Goal: Navigation & Orientation: Find specific page/section

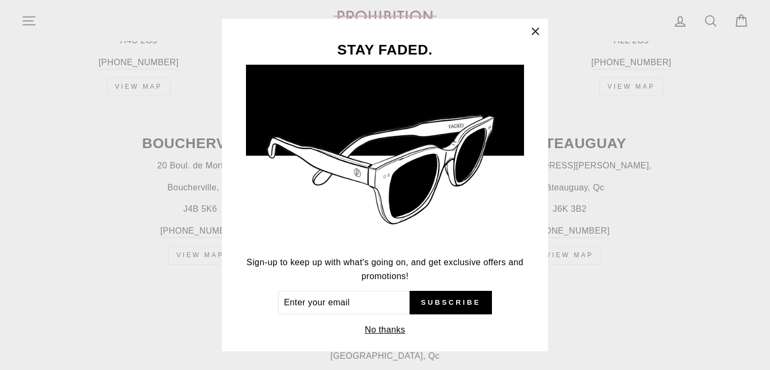
scroll to position [650, 0]
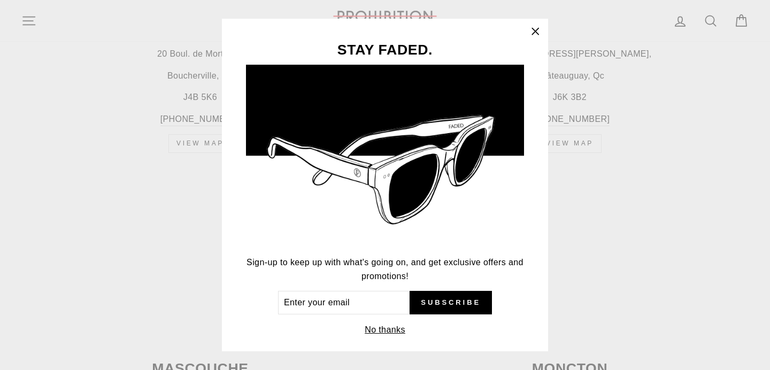
click at [538, 27] on icon "button" at bounding box center [535, 31] width 15 height 15
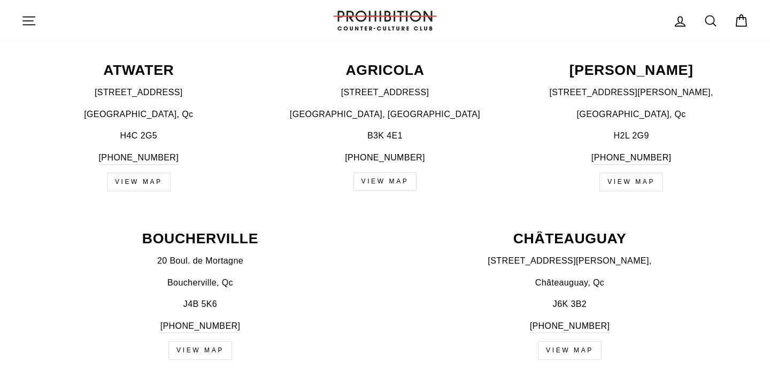
scroll to position [440, 0]
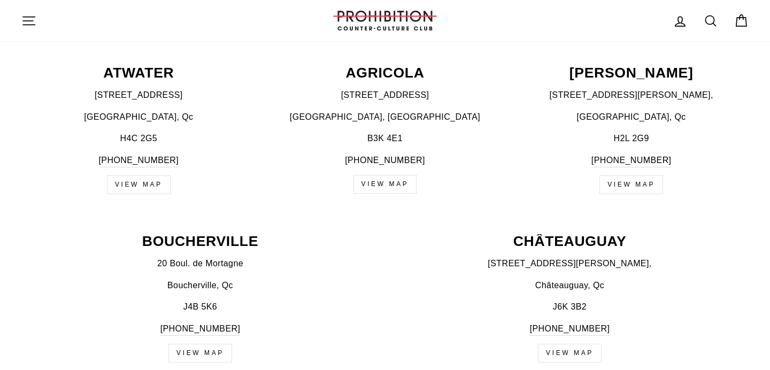
click at [148, 190] on link "VIEW MAP" at bounding box center [139, 184] width 64 height 19
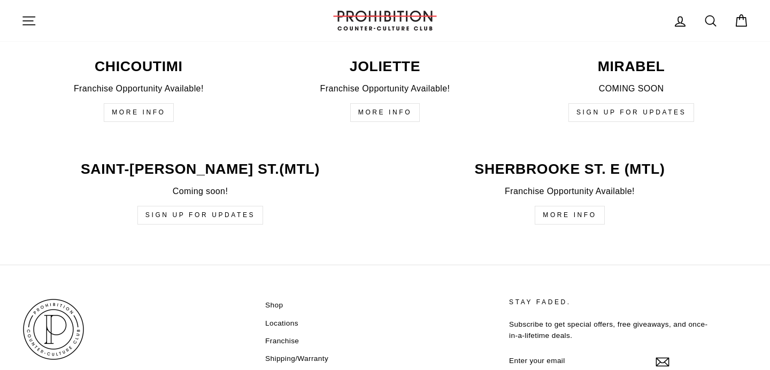
scroll to position [2470, 0]
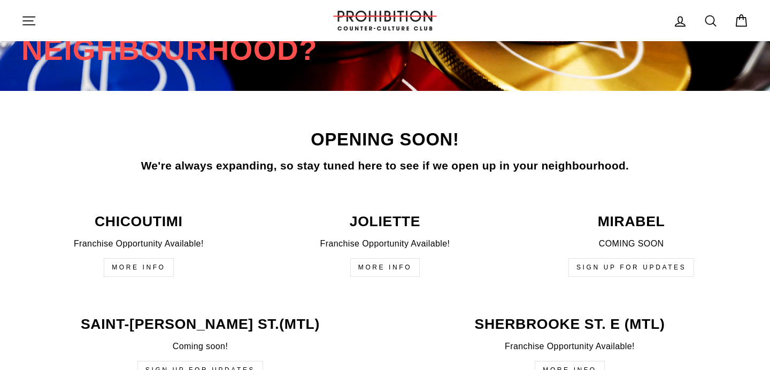
click at [394, 22] on img at bounding box center [385, 21] width 107 height 20
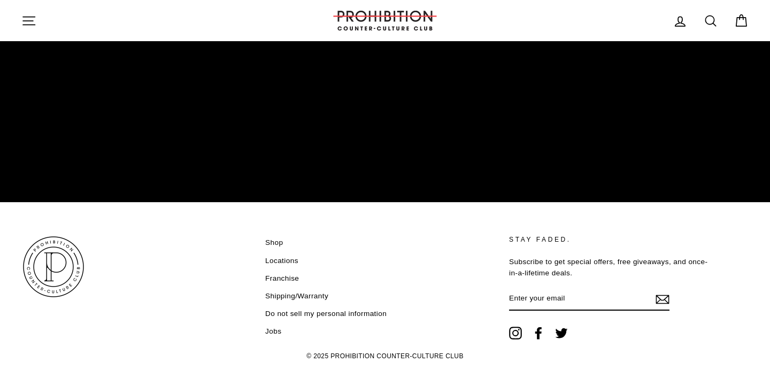
scroll to position [1784, 0]
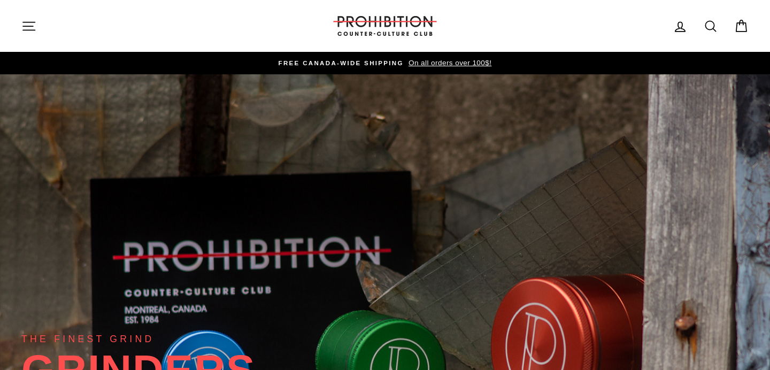
click at [743, 21] on icon at bounding box center [742, 22] width 4 height 5
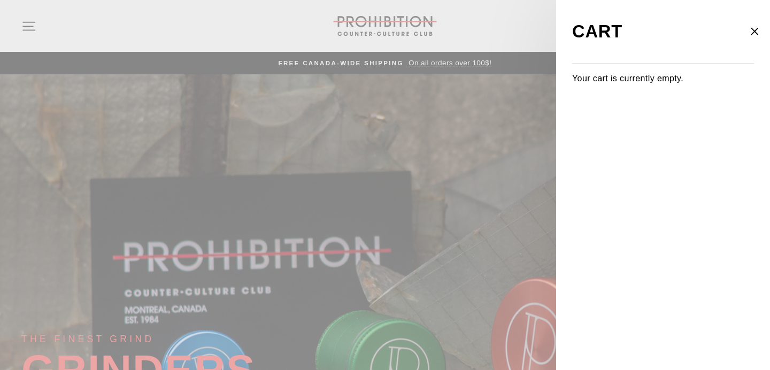
click at [759, 25] on icon "button" at bounding box center [754, 31] width 15 height 15
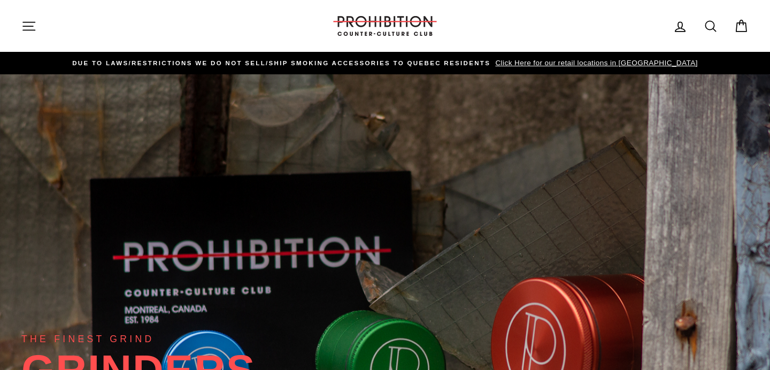
click at [715, 27] on icon at bounding box center [711, 26] width 15 height 15
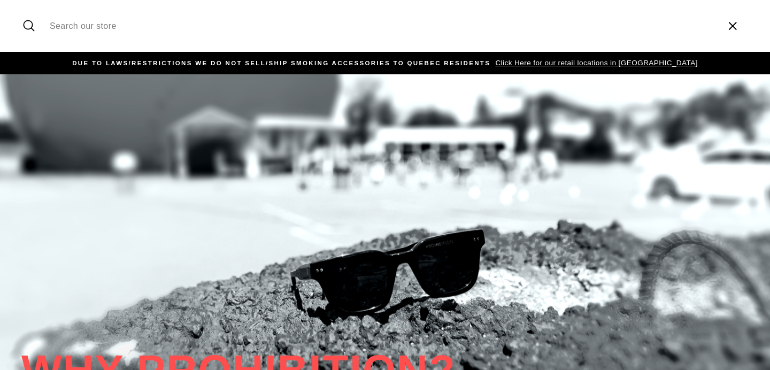
click at [735, 25] on icon "button" at bounding box center [733, 25] width 7 height 7
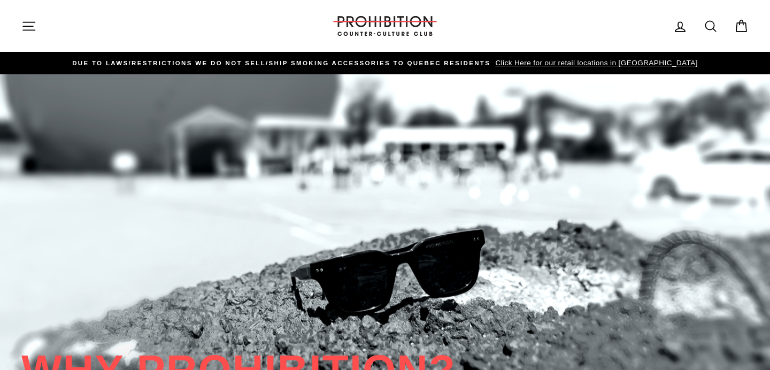
click at [688, 32] on icon at bounding box center [680, 26] width 15 height 15
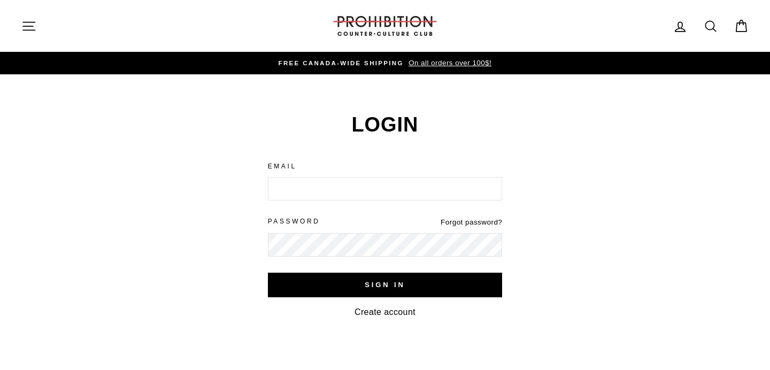
click at [395, 29] on img at bounding box center [385, 26] width 107 height 20
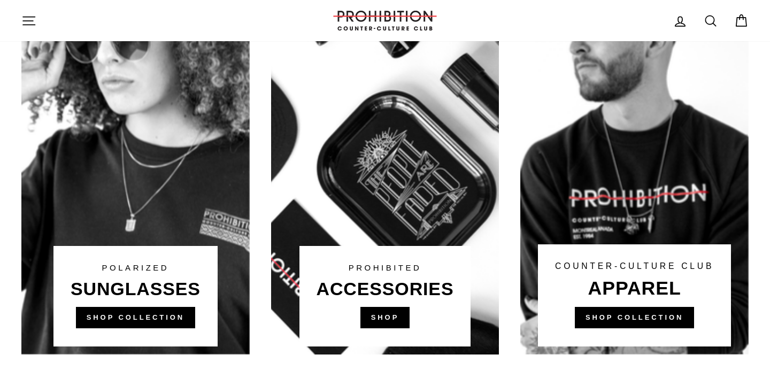
scroll to position [684, 0]
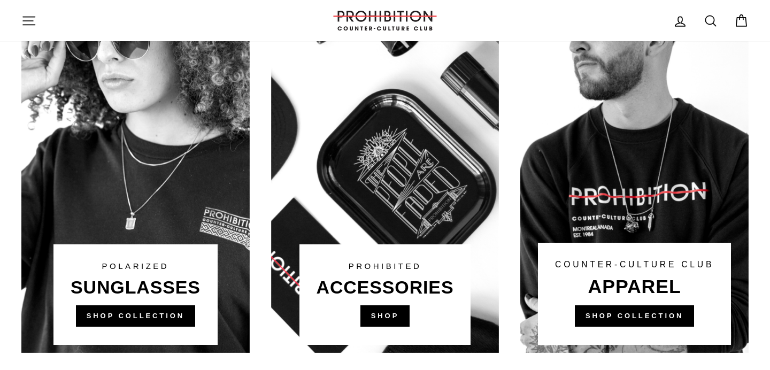
click at [624, 319] on link at bounding box center [635, 149] width 228 height 407
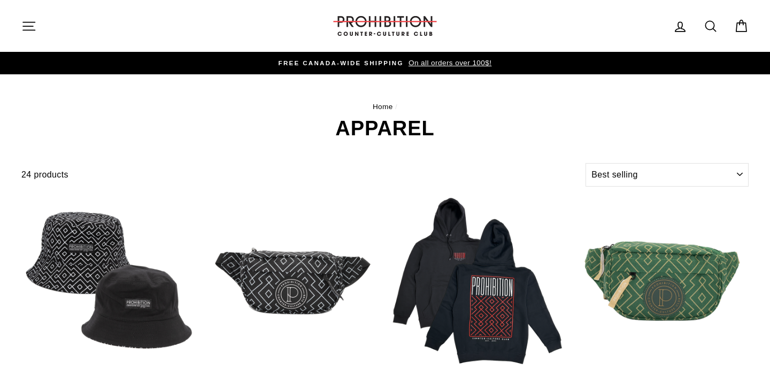
select select "best-selling"
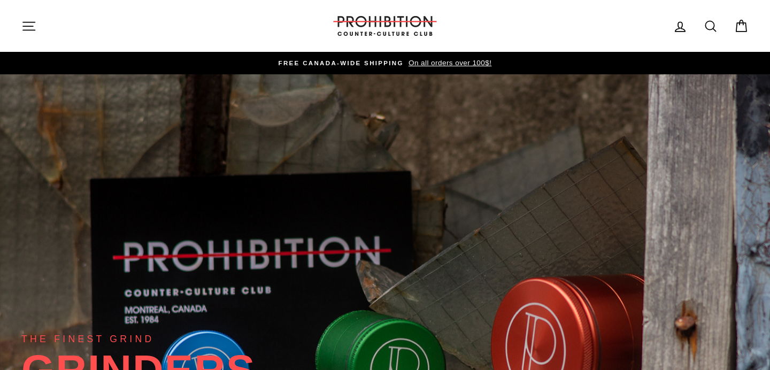
scroll to position [684, 0]
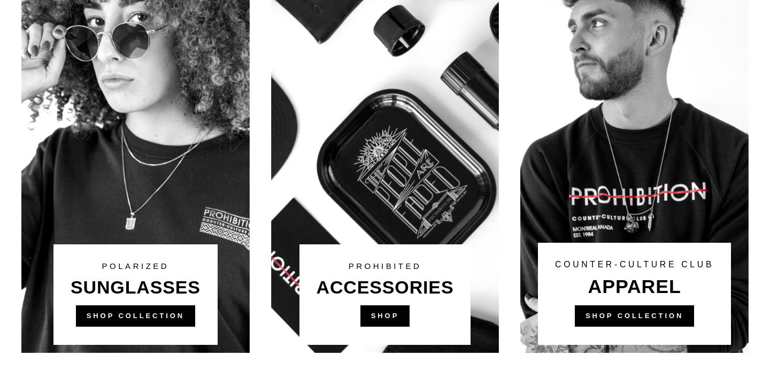
click at [381, 312] on link at bounding box center [385, 149] width 228 height 407
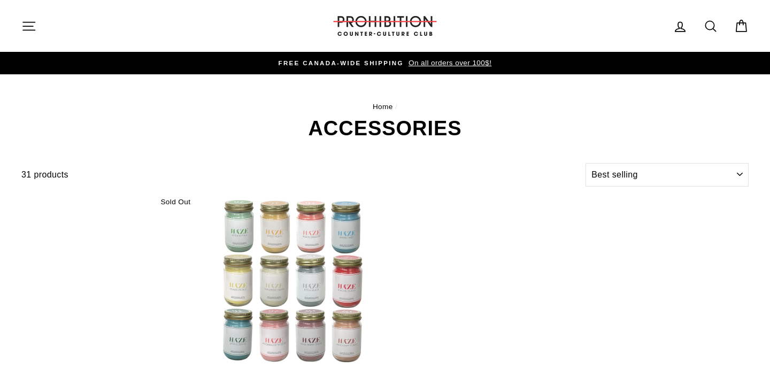
select select "best-selling"
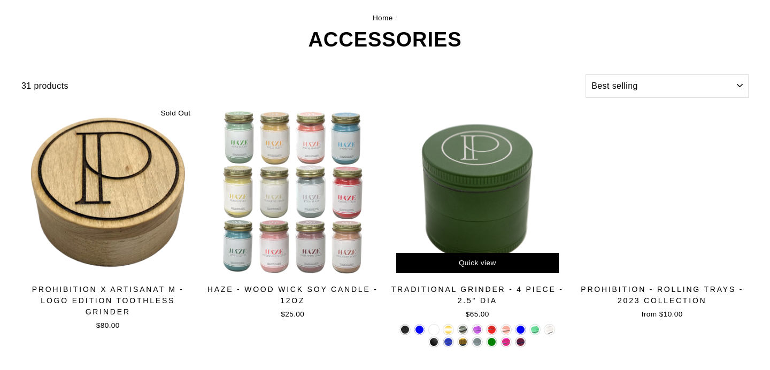
scroll to position [71, 0]
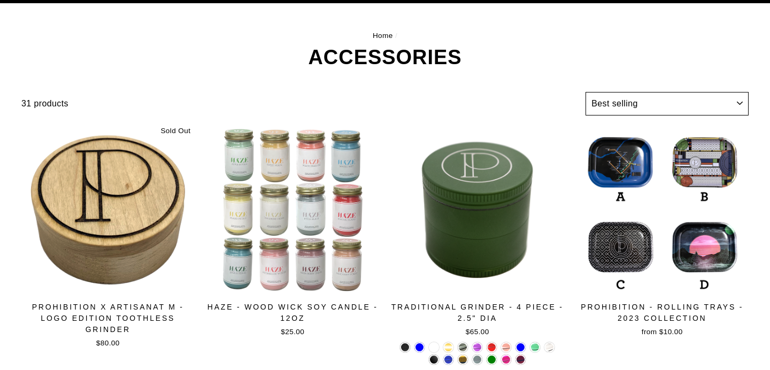
click at [643, 111] on select "Sort Featured Best selling Alphabetically, A-Z Alphabetically, Z-A Price, low t…" at bounding box center [667, 104] width 163 height 24
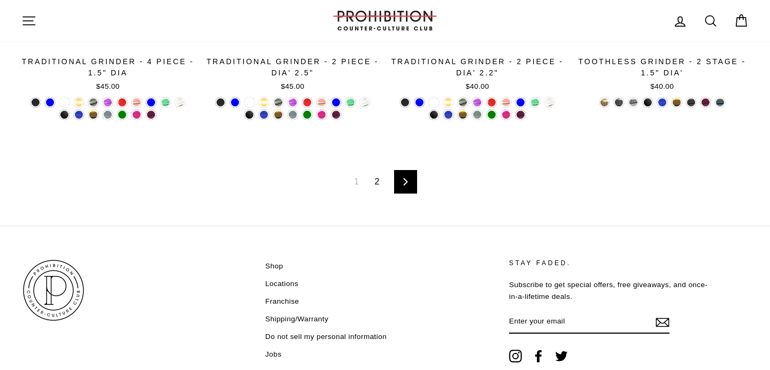
scroll to position [1863, 0]
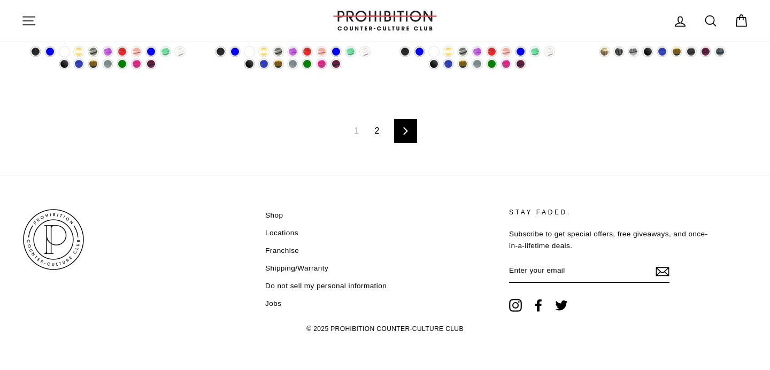
click at [380, 133] on link "2" at bounding box center [378, 131] width 18 height 17
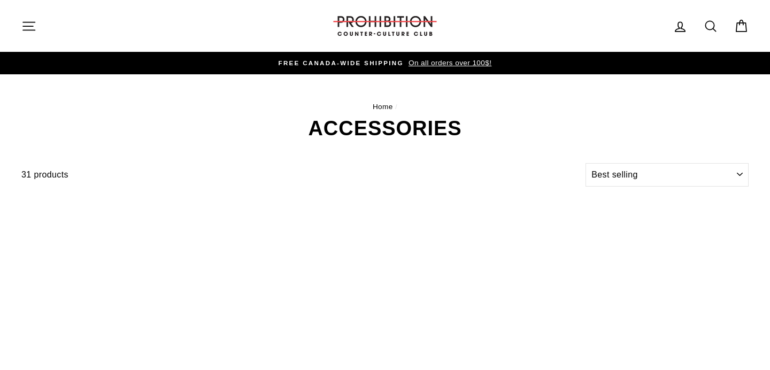
select select "best-selling"
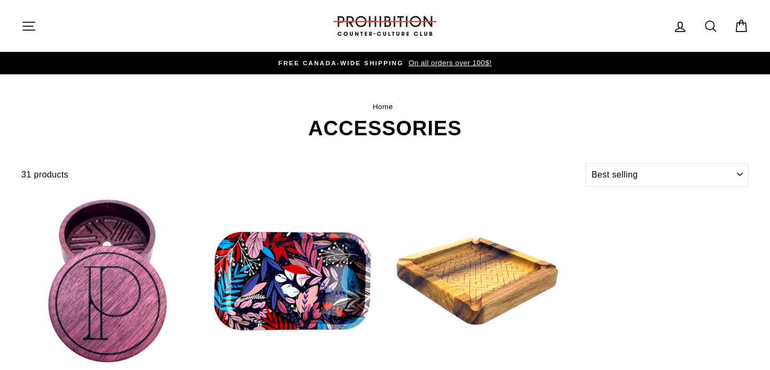
click at [24, 17] on button "Site navigation" at bounding box center [29, 25] width 28 height 23
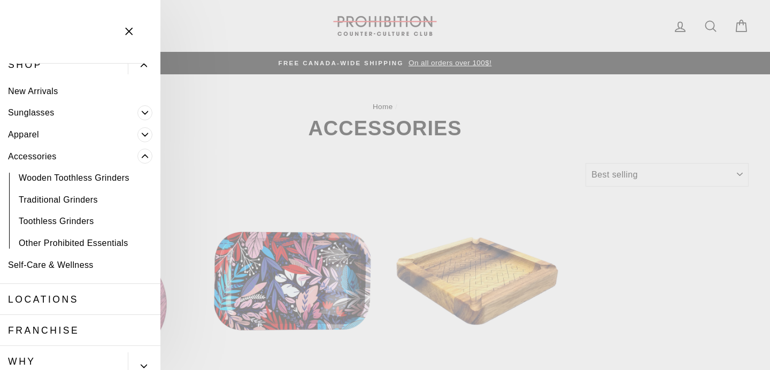
scroll to position [59, 0]
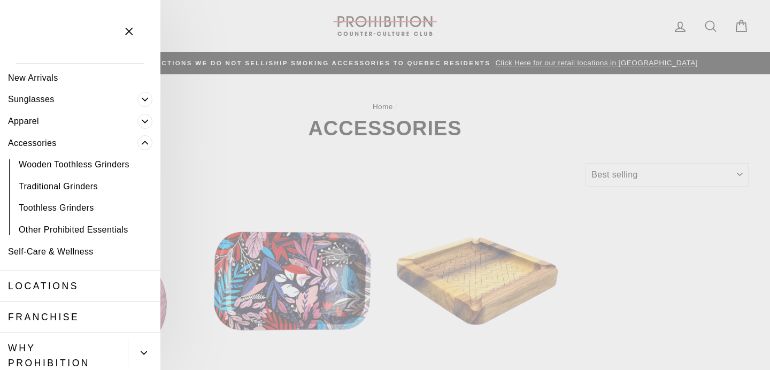
click at [142, 143] on icon "Primary" at bounding box center [145, 143] width 6 height 6
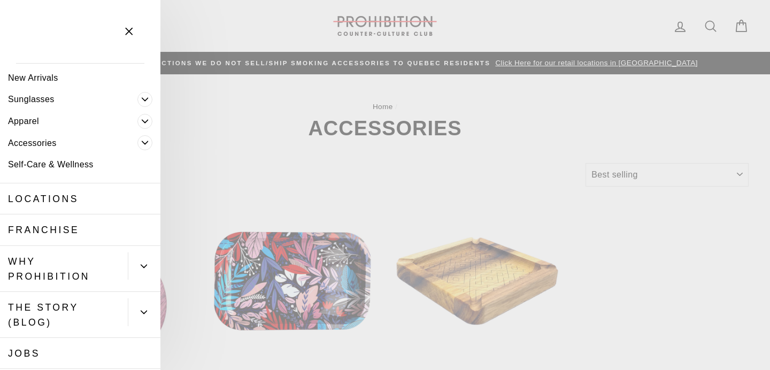
scroll to position [36, 0]
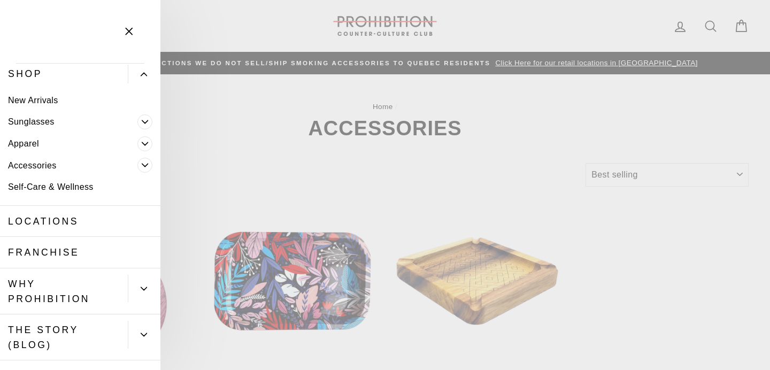
click at [142, 124] on icon "Primary" at bounding box center [145, 122] width 6 height 6
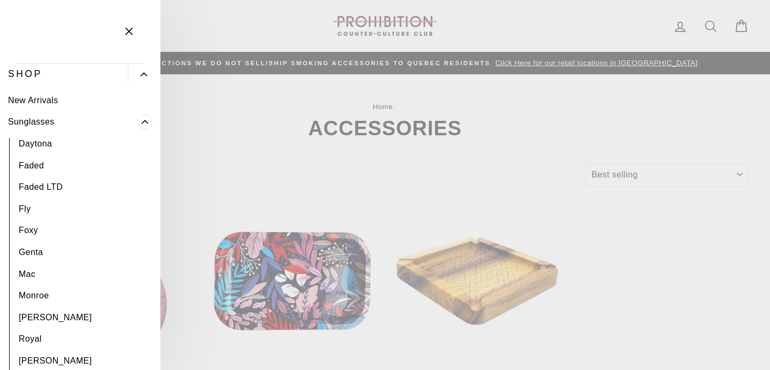
click at [142, 123] on icon "Primary" at bounding box center [145, 121] width 6 height 3
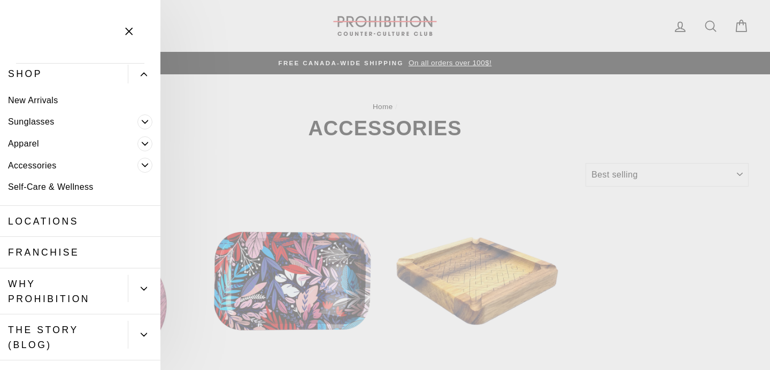
click at [146, 164] on icon "Primary" at bounding box center [145, 165] width 6 height 6
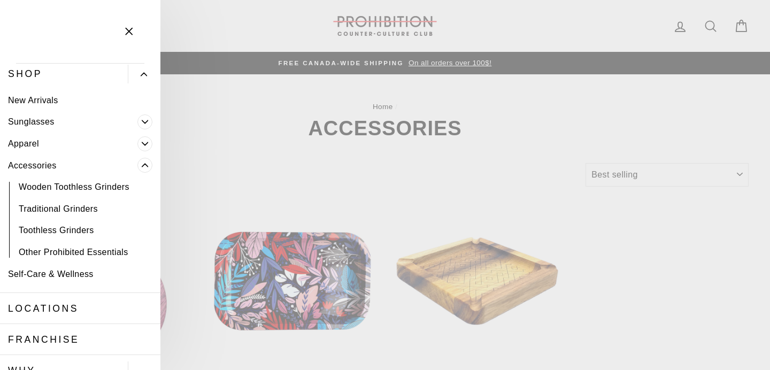
click at [146, 164] on icon "Primary" at bounding box center [145, 165] width 6 height 3
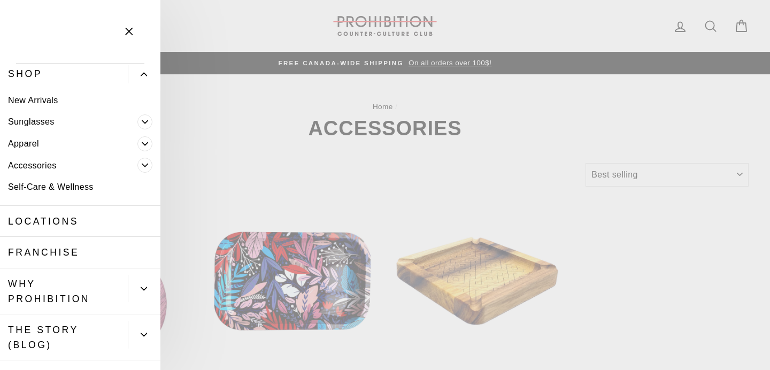
click at [143, 145] on icon "Primary" at bounding box center [145, 144] width 6 height 6
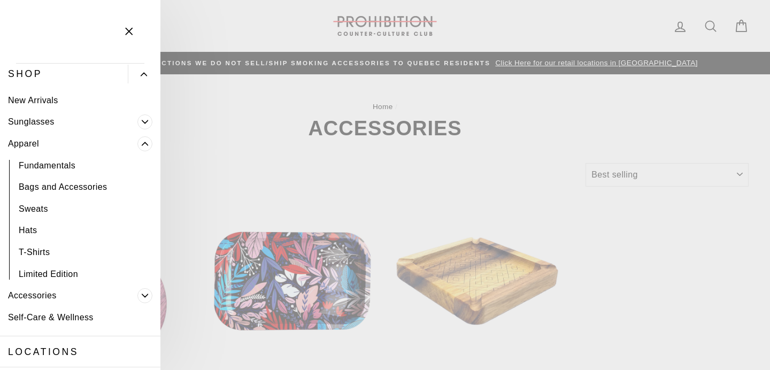
click at [143, 145] on icon "Primary" at bounding box center [145, 144] width 6 height 6
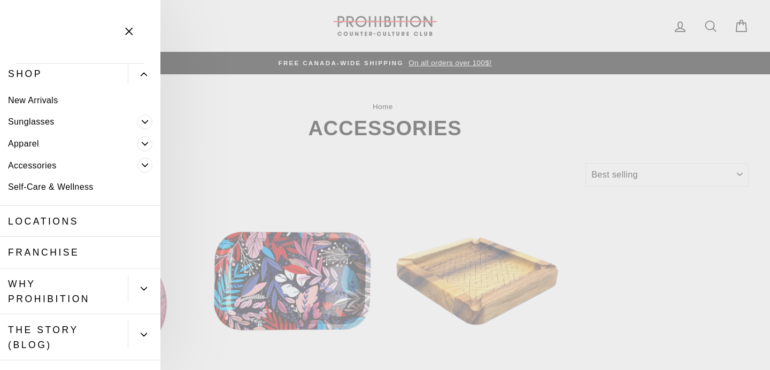
click at [52, 98] on link "New Arrivals" at bounding box center [80, 100] width 161 height 22
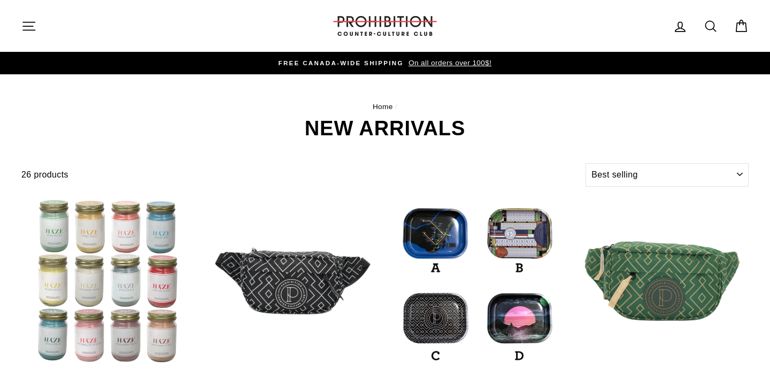
select select "best-selling"
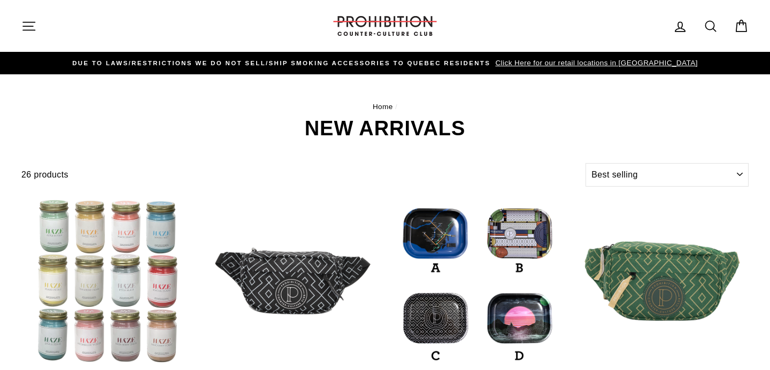
click at [22, 16] on button "Site navigation" at bounding box center [29, 25] width 28 height 23
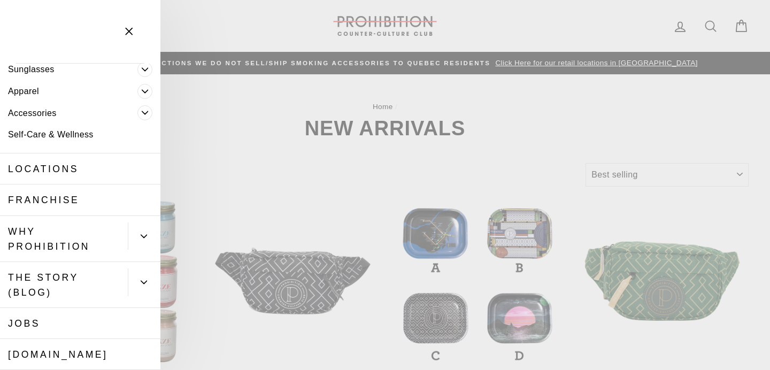
scroll to position [157, 0]
